Goal: Find contact information: Find contact information

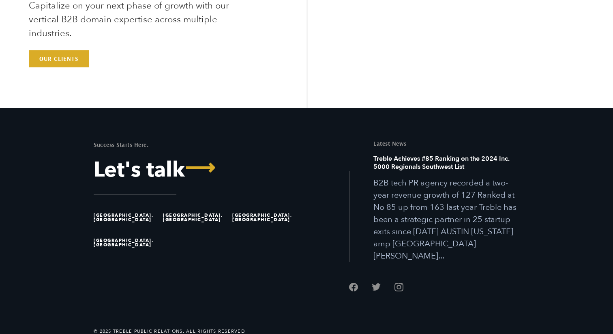
scroll to position [2266, 0]
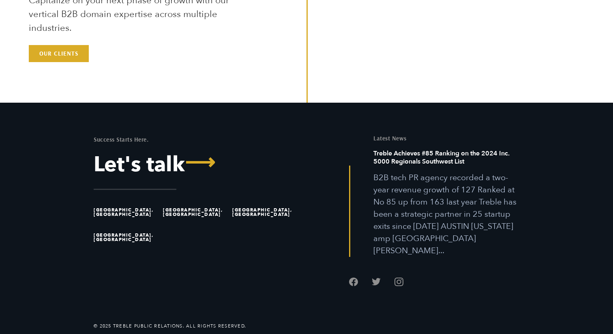
click at [260, 210] on li "[GEOGRAPHIC_DATA], [GEOGRAPHIC_DATA]" at bounding box center [265, 211] width 66 height 25
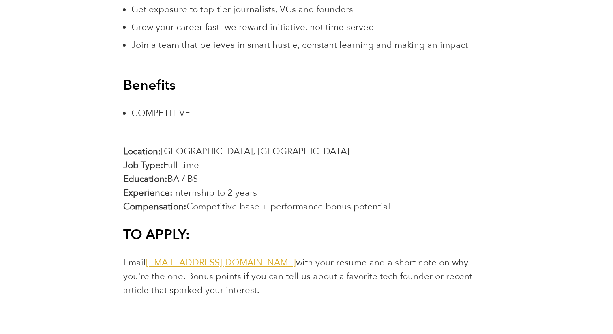
scroll to position [1470, 0]
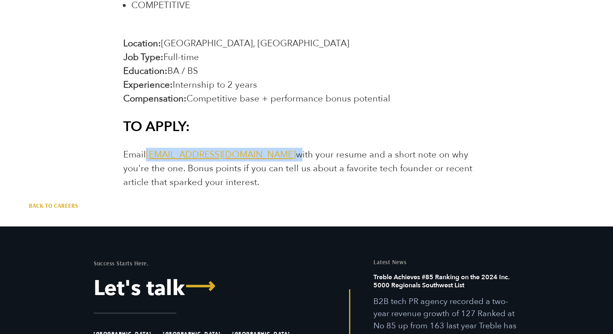
drag, startPoint x: 261, startPoint y: 156, endPoint x: 148, endPoint y: 158, distance: 112.3
click at [148, 158] on span "Email [EMAIL_ADDRESS][DOMAIN_NAME] with your resume and a short note on why you…" at bounding box center [297, 168] width 349 height 40
copy span "[EMAIL_ADDRESS][DOMAIN_NAME]"
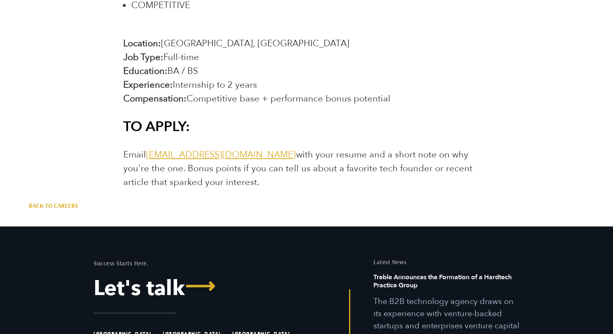
click at [181, 182] on span "Email [EMAIL_ADDRESS][DOMAIN_NAME] with your resume and a short note on why you…" at bounding box center [297, 168] width 349 height 40
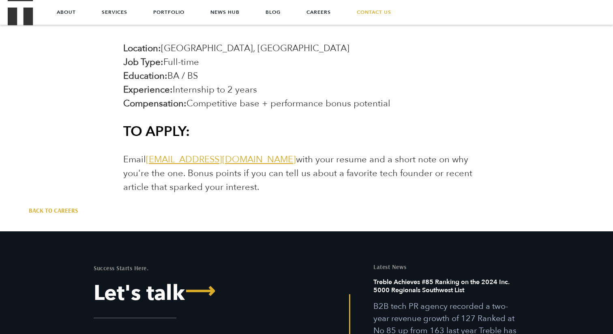
scroll to position [1464, 0]
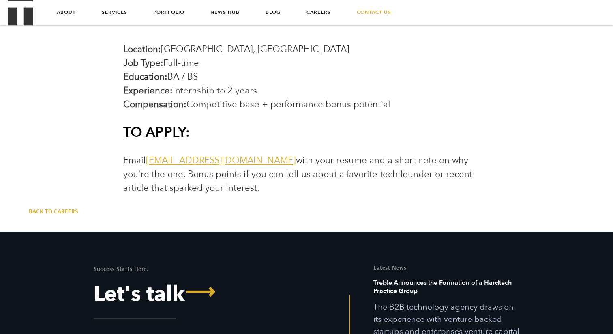
drag, startPoint x: 218, startPoint y: 192, endPoint x: 123, endPoint y: 160, distance: 100.3
click at [123, 160] on p "Email [EMAIL_ADDRESS][DOMAIN_NAME] with your resume and a short note on why you…" at bounding box center [306, 173] width 366 height 41
copy span "Email [EMAIL_ADDRESS][DOMAIN_NAME] with your resume and a short note on why you…"
